Goal: Find contact information: Find contact information

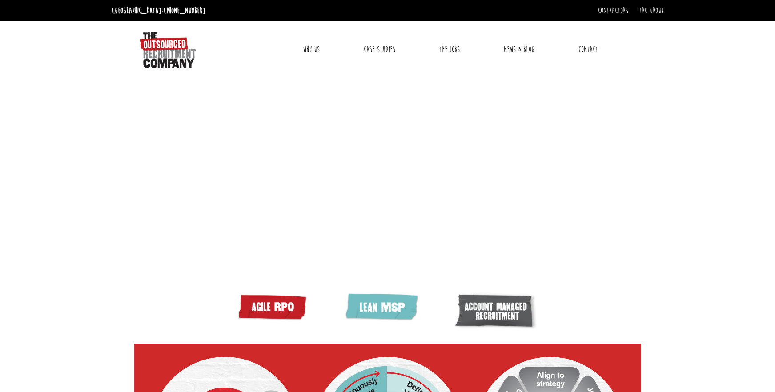
click at [591, 47] on link "Contact" at bounding box center [588, 49] width 33 height 22
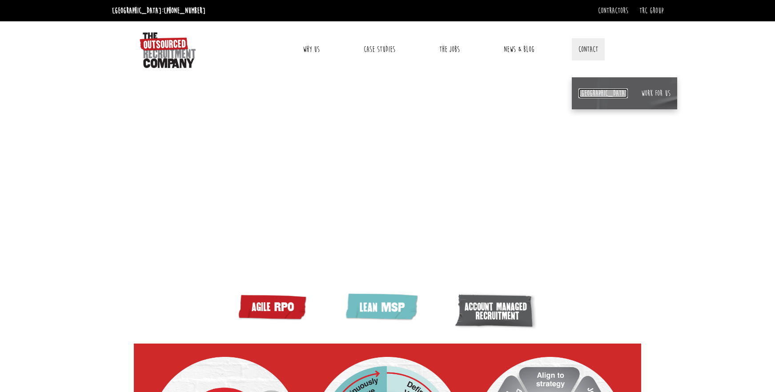
click at [585, 95] on link "[GEOGRAPHIC_DATA]" at bounding box center [602, 93] width 49 height 10
